Goal: Find specific page/section: Find specific page/section

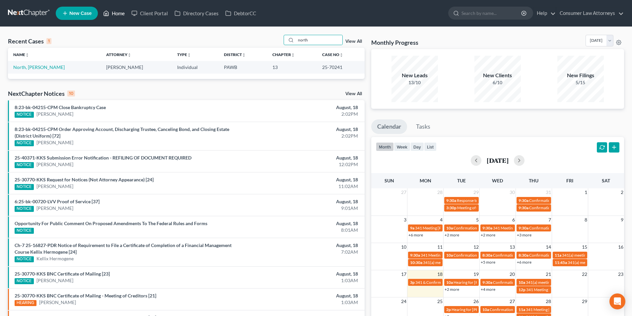
click at [116, 11] on link "Home" at bounding box center [114, 13] width 28 height 12
click at [319, 40] on input "north" at bounding box center [319, 40] width 46 height 10
type input "[PERSON_NAME]"
click at [80, 68] on link "[PERSON_NAME] & [PERSON_NAME]" at bounding box center [52, 67] width 79 height 6
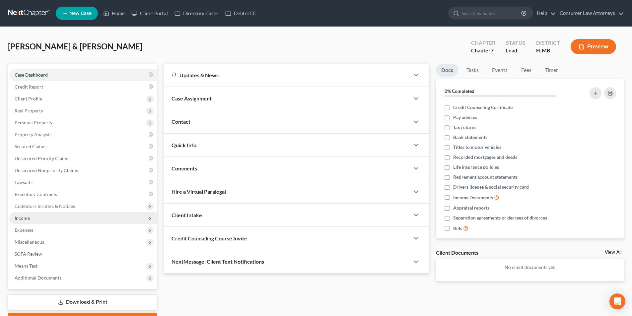
click at [22, 220] on span "Income" at bounding box center [22, 218] width 15 height 6
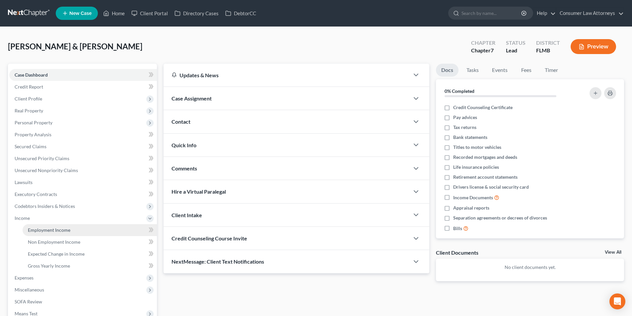
click at [61, 230] on span "Employment Income" at bounding box center [49, 230] width 42 height 6
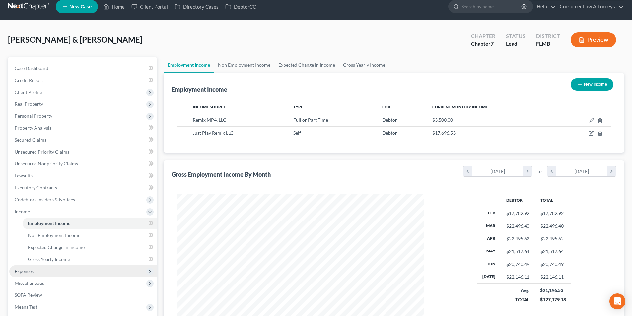
scroll to position [84, 0]
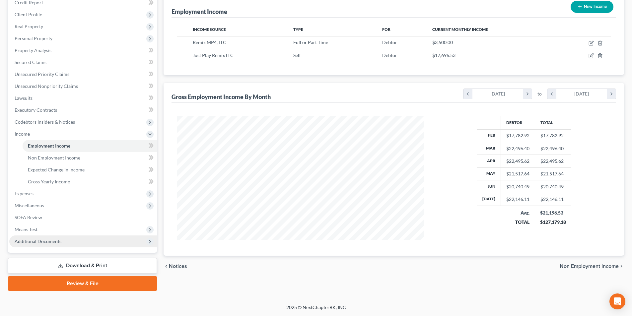
click at [50, 241] on span "Additional Documents" at bounding box center [38, 242] width 47 height 6
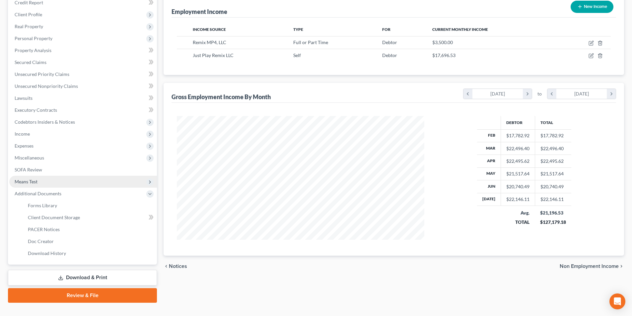
click at [32, 184] on span "Means Test" at bounding box center [26, 182] width 23 height 6
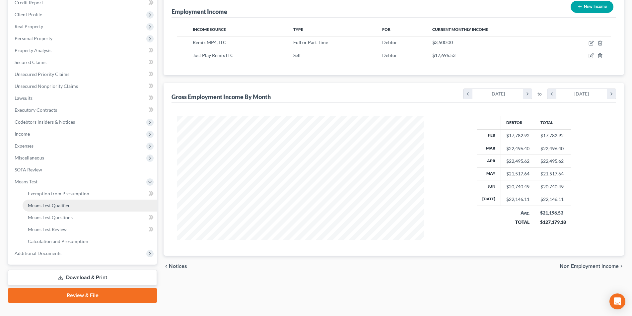
click at [60, 205] on span "Means Test Qualifier" at bounding box center [49, 206] width 42 height 6
